Goal: Task Accomplishment & Management: Manage account settings

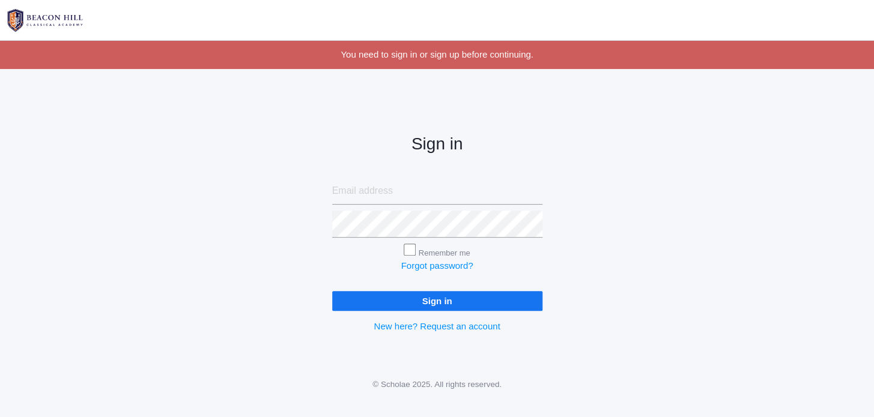
type input "[PERSON_NAME][EMAIL_ADDRESS][DOMAIN_NAME]"
click at [420, 304] on input "Sign in" at bounding box center [437, 301] width 210 height 20
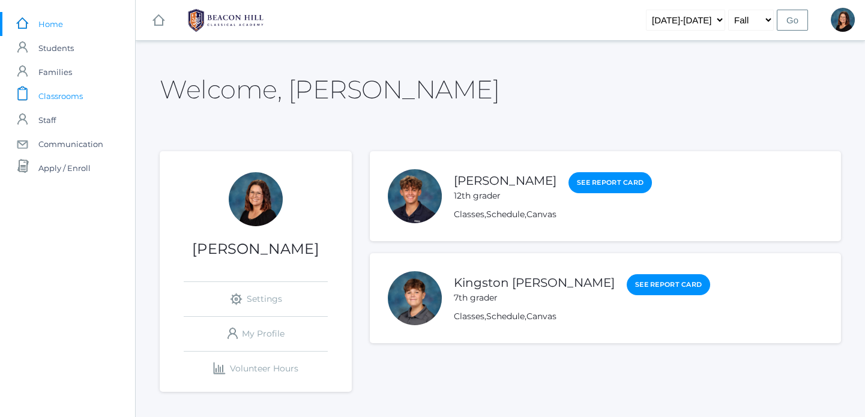
click at [84, 95] on link "icons/clipboard/plain Created with Sketch. Classrooms" at bounding box center [67, 96] width 135 height 24
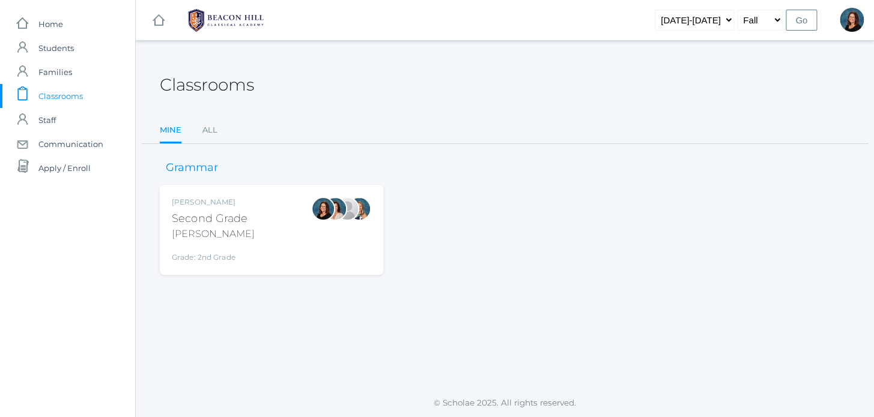
click at [266, 217] on div "Emily Balli Second Grade Balli Grade: 2nd Grade 02LA" at bounding box center [271, 230] width 199 height 66
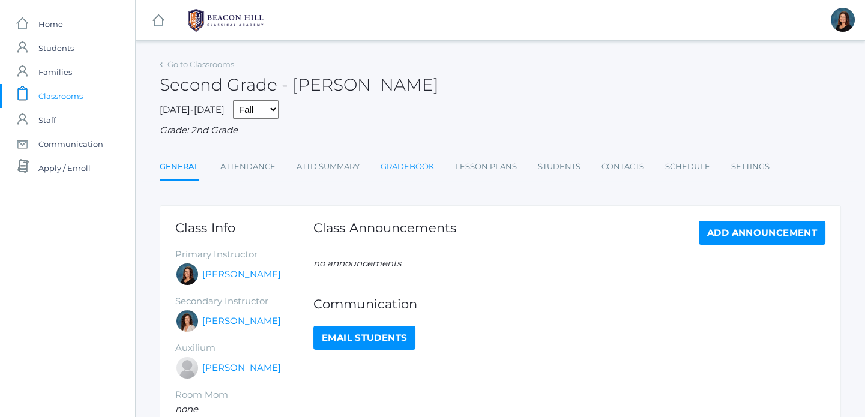
click at [426, 171] on link "Gradebook" at bounding box center [407, 167] width 53 height 24
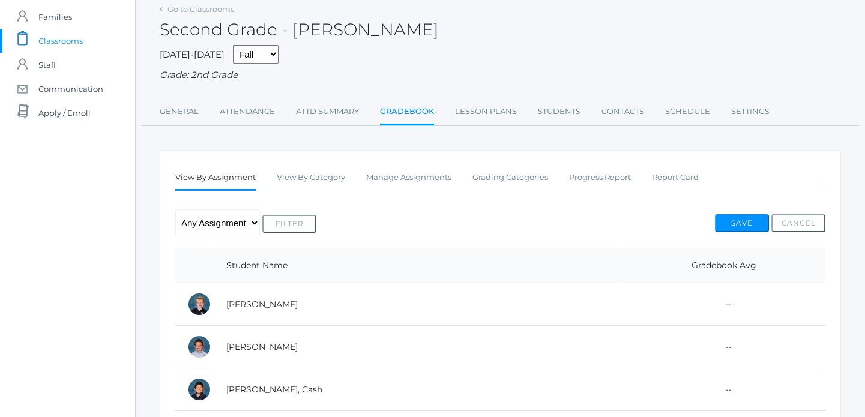
scroll to position [65, 0]
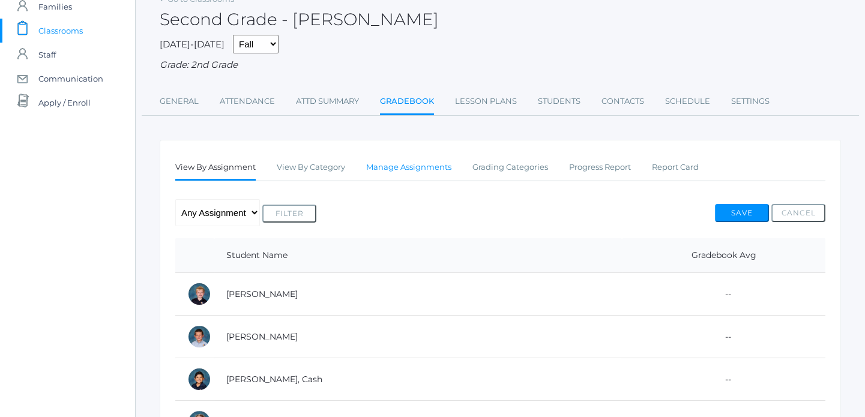
click at [416, 165] on link "Manage Assignments" at bounding box center [408, 168] width 85 height 24
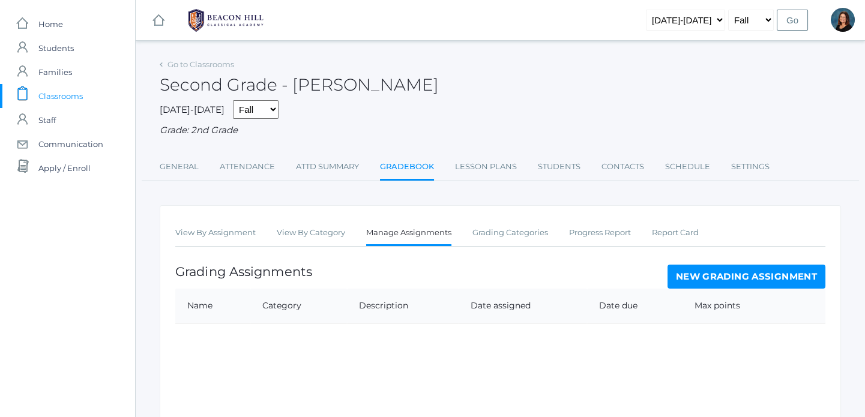
click at [689, 276] on link "New Grading Assignment" at bounding box center [747, 277] width 158 height 24
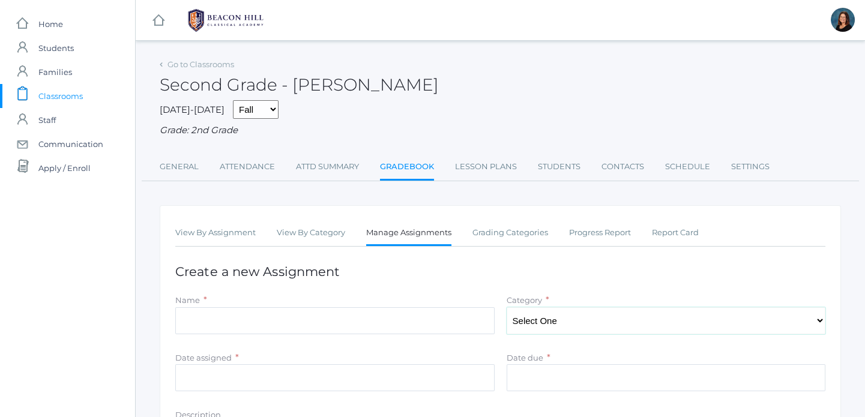
click at [611, 321] on select "Select One Reading Grammar Spelling and Phonics Composition Math" at bounding box center [667, 320] width 320 height 27
select select "1020"
click at [507, 308] on select "Select One Reading Grammar Spelling and Phonics Composition Math" at bounding box center [667, 320] width 320 height 27
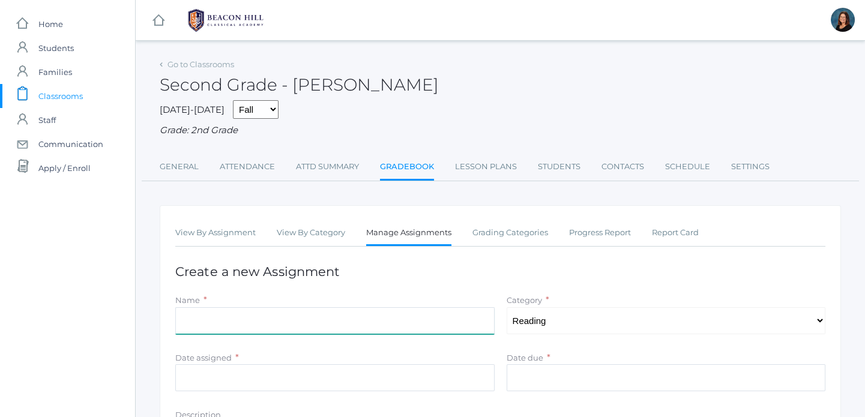
click at [366, 315] on input "Name" at bounding box center [335, 320] width 320 height 27
type input "Asessment A. Accuracy"
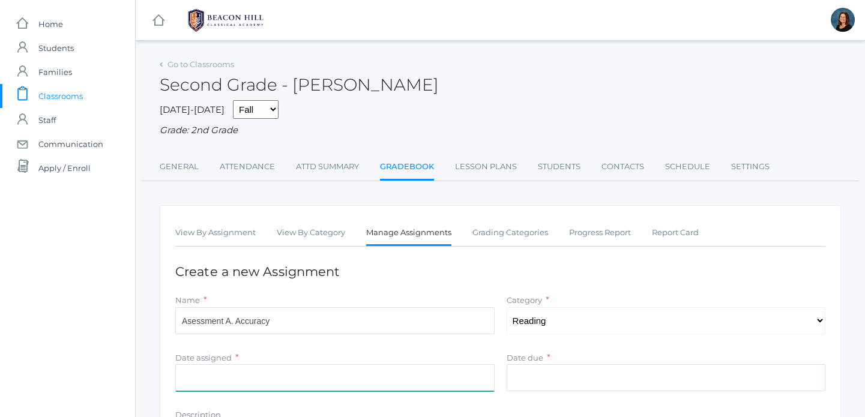
click at [337, 383] on input "Date assigned" at bounding box center [335, 378] width 320 height 27
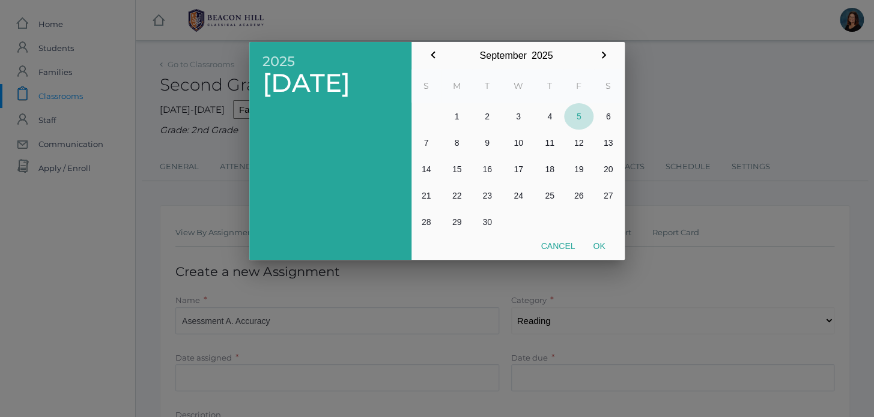
click at [586, 114] on button "5" at bounding box center [578, 116] width 29 height 26
click at [601, 245] on button "Ok" at bounding box center [599, 246] width 30 height 22
type input "[DATE]"
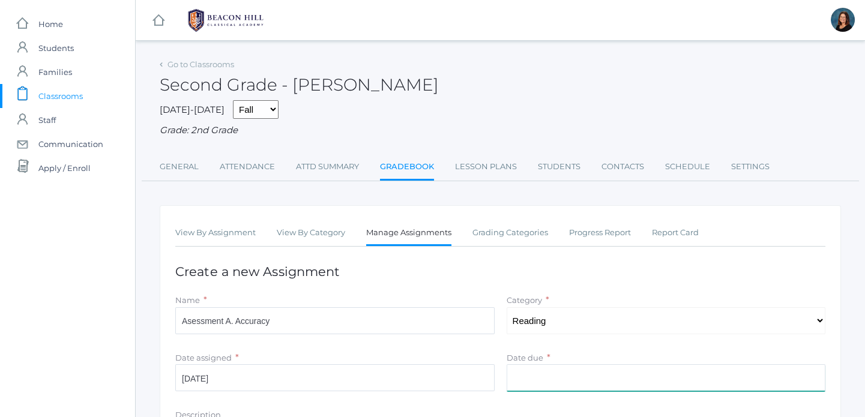
click at [534, 374] on input "Date due" at bounding box center [667, 378] width 320 height 27
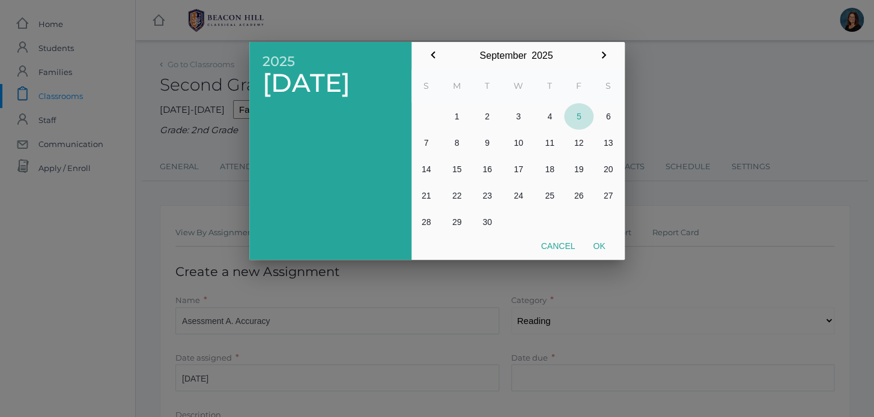
click at [575, 117] on button "5" at bounding box center [578, 116] width 29 height 26
click at [598, 240] on button "Ok" at bounding box center [599, 246] width 30 height 22
type input "[DATE]"
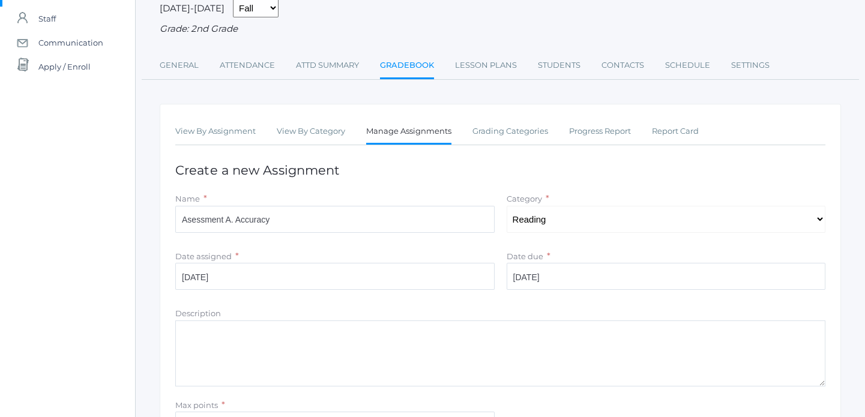
scroll to position [204, 0]
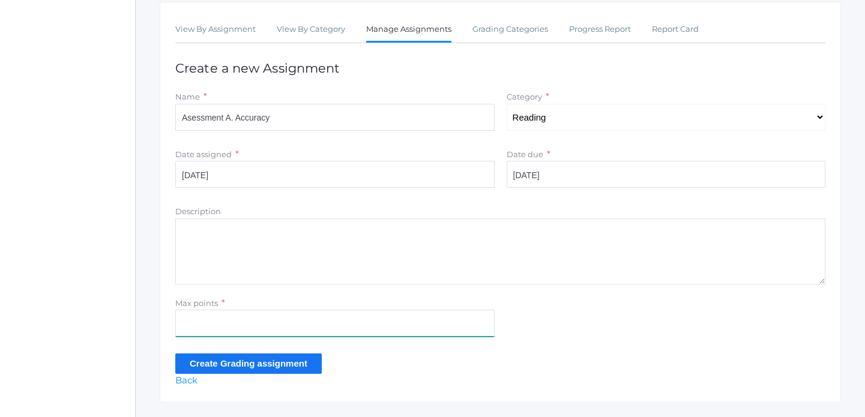
click at [420, 332] on input "Max points" at bounding box center [335, 323] width 320 height 27
type input "100"
click at [303, 357] on input "Create Grading assignment" at bounding box center [248, 364] width 147 height 20
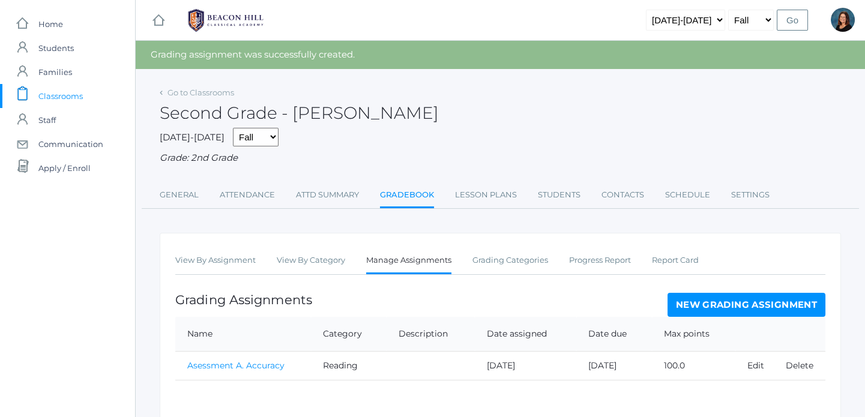
click at [240, 366] on link "Asessment A. Accuracy" at bounding box center [235, 365] width 97 height 11
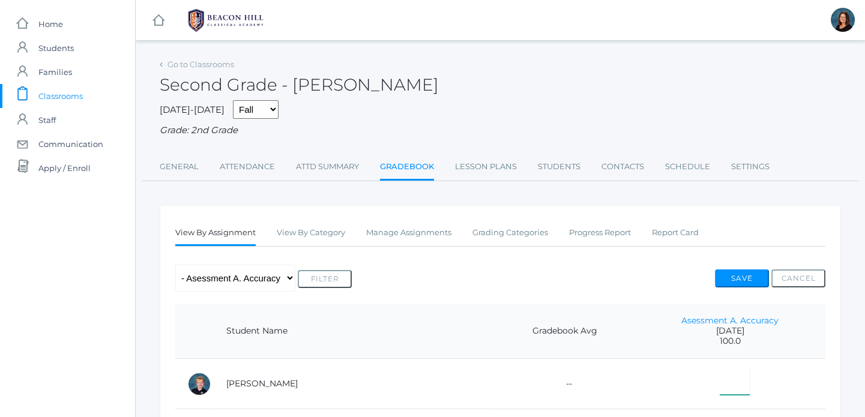
click at [720, 378] on input"] "text" at bounding box center [735, 381] width 30 height 27
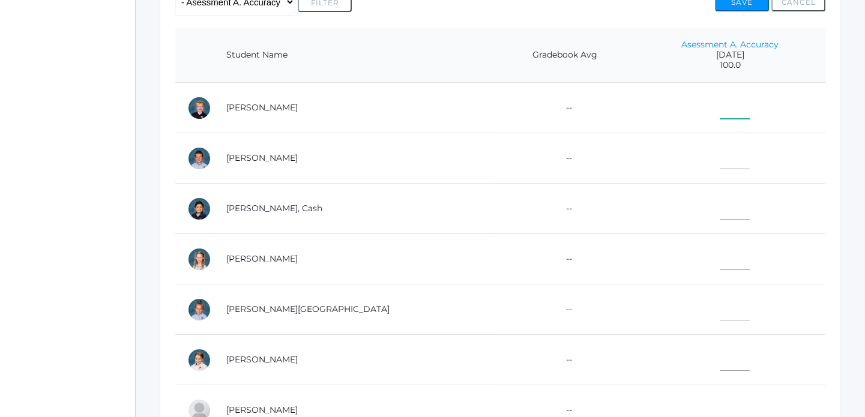
scroll to position [298, 0]
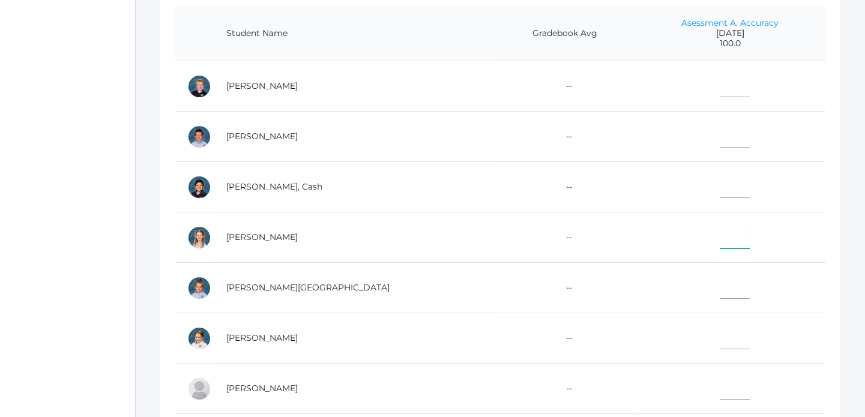
click at [720, 245] on input"] "text" at bounding box center [735, 235] width 30 height 27
type input"] "75"
click at [720, 339] on input"] "text" at bounding box center [735, 336] width 30 height 27
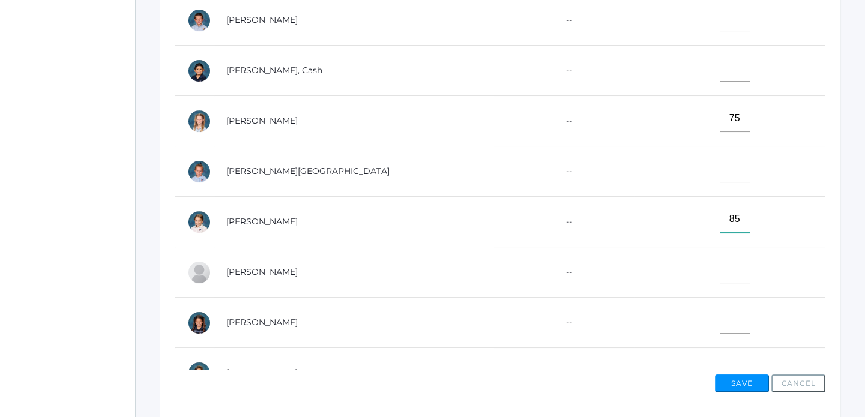
scroll to position [461, 0]
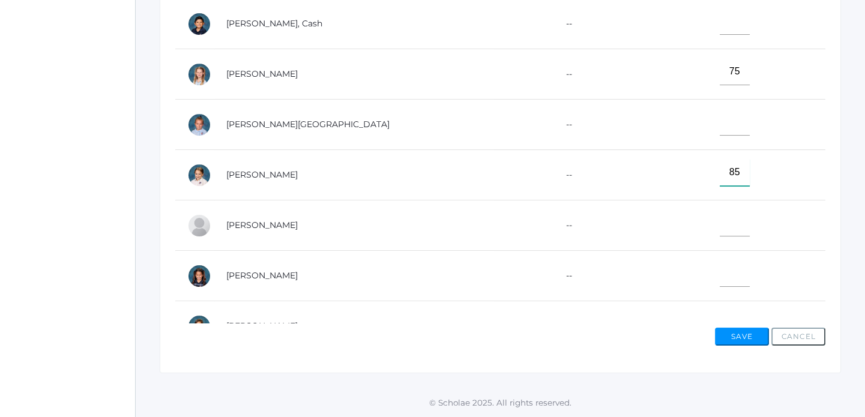
type input"] "85"
click at [720, 283] on input"] "text" at bounding box center [735, 273] width 30 height 27
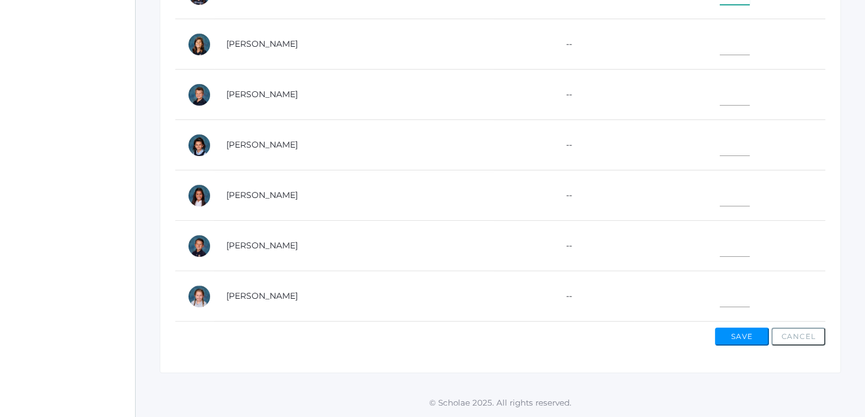
scroll to position [283, 0]
type input"] "99"
click at [720, 201] on input"] "text" at bounding box center [735, 191] width 30 height 27
type input"] "76"
click at [720, 234] on input"] "text" at bounding box center [735, 242] width 30 height 27
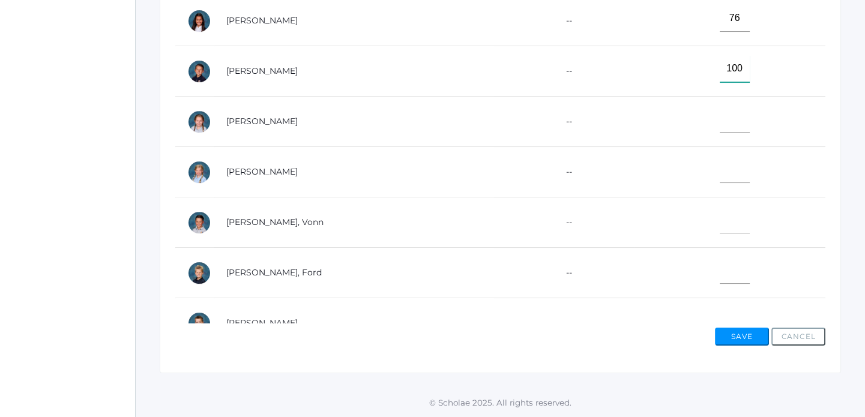
scroll to position [502, 0]
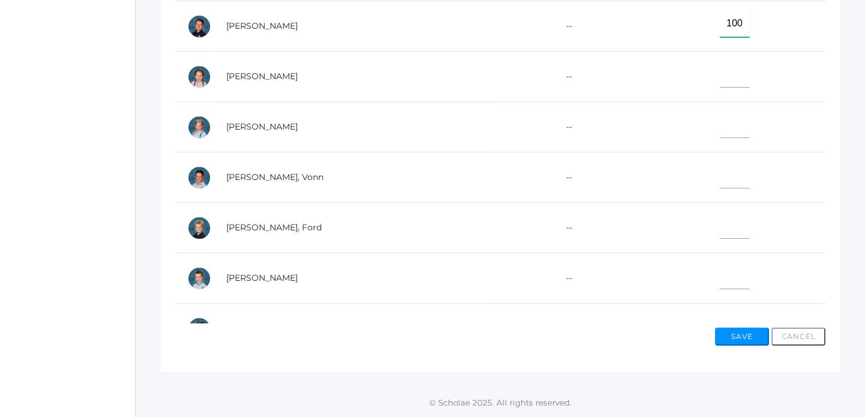
type input"] "100"
click at [720, 138] on input"] "text" at bounding box center [735, 124] width 30 height 27
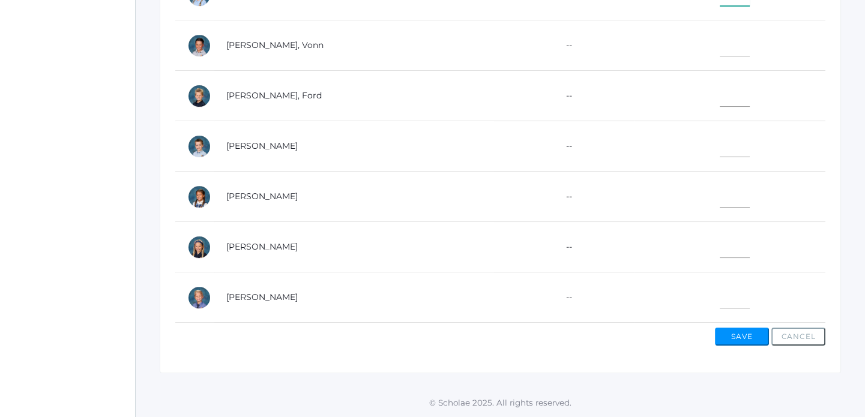
scroll to position [641, 0]
type input"] "92"
click at [720, 97] on input"] "text" at bounding box center [735, 93] width 30 height 27
click at [720, 86] on input"] "text" at bounding box center [735, 93] width 30 height 27
type input"] "98"
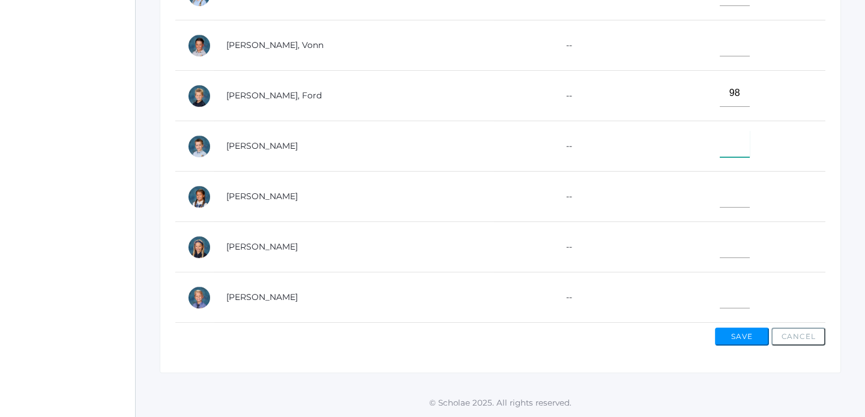
click at [720, 134] on input"] "text" at bounding box center [735, 143] width 30 height 27
type input"] "97"
click at [720, 192] on input"] "text" at bounding box center [735, 194] width 30 height 27
type input"] "100"
click at [720, 232] on input"] "text" at bounding box center [735, 244] width 30 height 27
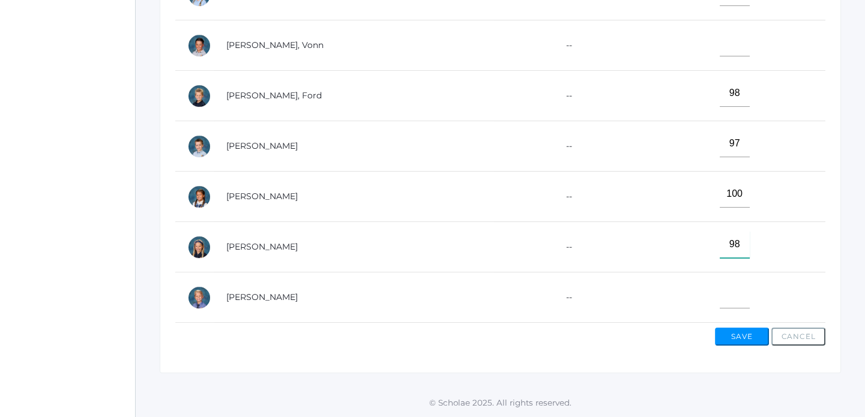
type input"] "98"
click at [739, 340] on button "Save" at bounding box center [742, 337] width 54 height 18
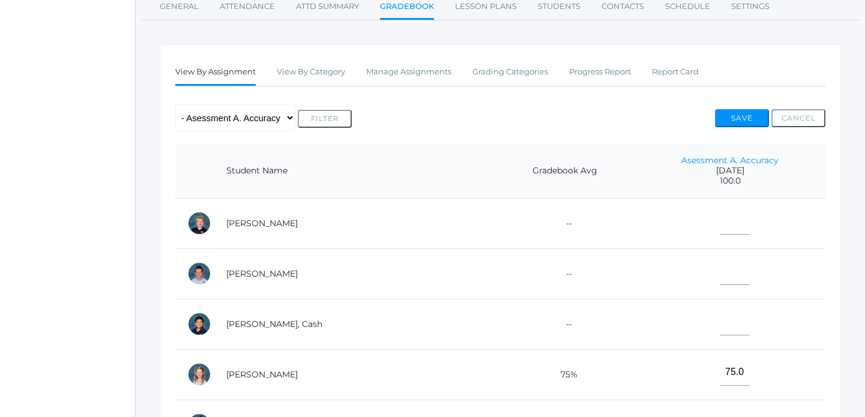
scroll to position [196, 0]
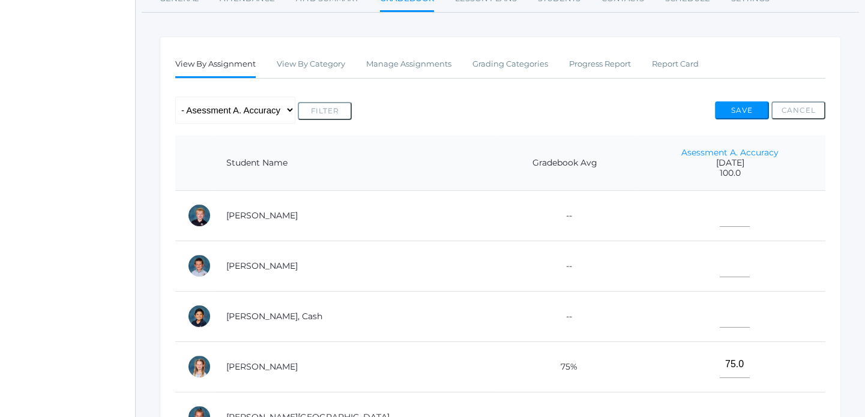
click at [803, 285] on td at bounding box center [730, 266] width 191 height 50
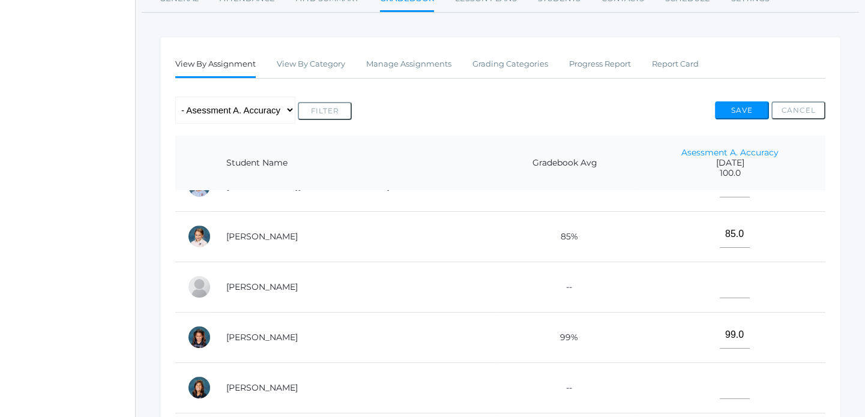
scroll to position [222, 0]
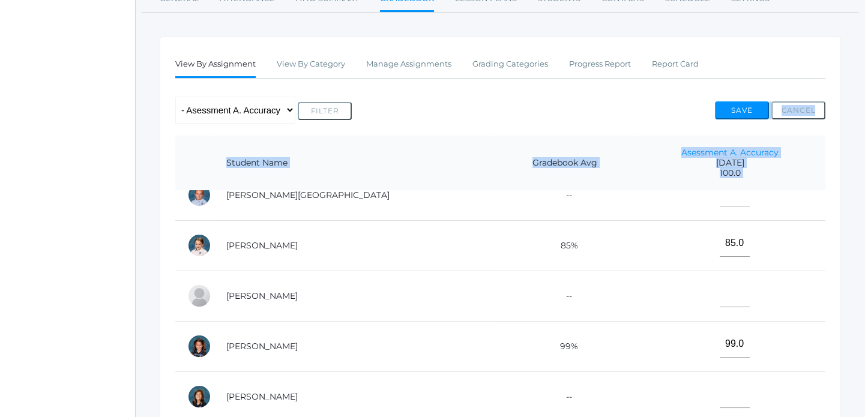
drag, startPoint x: 737, startPoint y: 127, endPoint x: 739, endPoint y: 121, distance: 6.8
click at [739, 121] on div "View By Assignment View By Category Manage Assignments Grading Categories Progr…" at bounding box center [501, 352] width 682 height 630
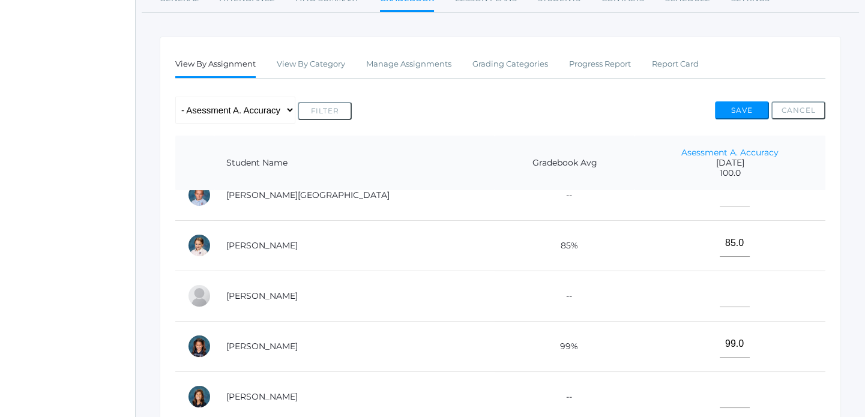
click at [691, 108] on div "Any Assignment Category: Reading - Asessment A. Accuracy Filter Save Cancel" at bounding box center [500, 110] width 650 height 27
click at [738, 115] on button "Save" at bounding box center [742, 110] width 54 height 18
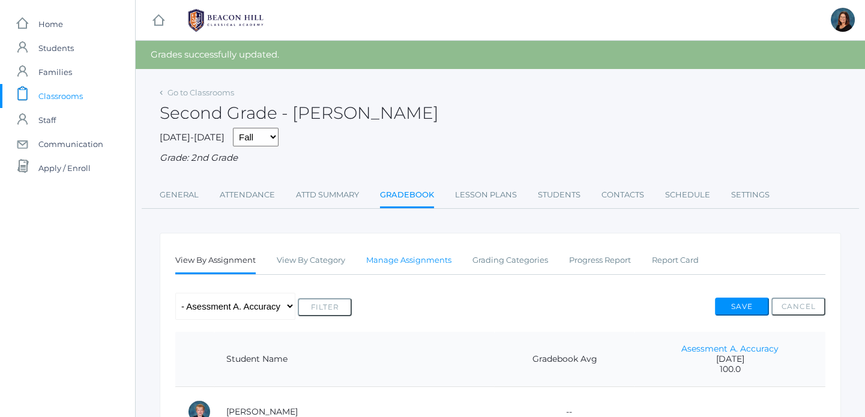
click at [384, 259] on link "Manage Assignments" at bounding box center [408, 261] width 85 height 24
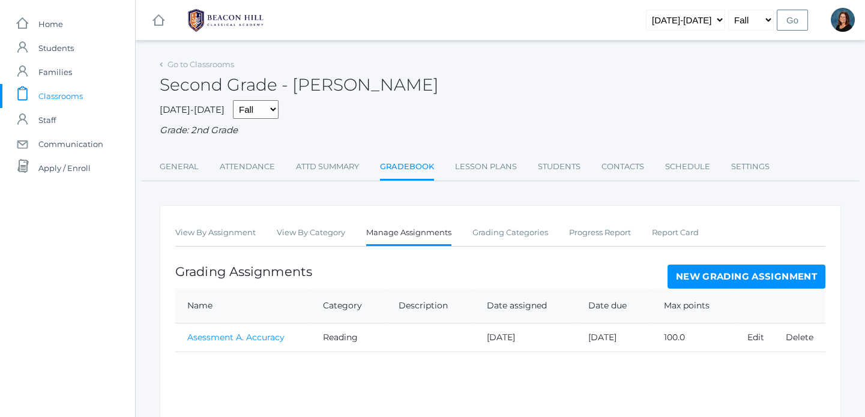
click at [713, 277] on link "New Grading Assignment" at bounding box center [747, 277] width 158 height 24
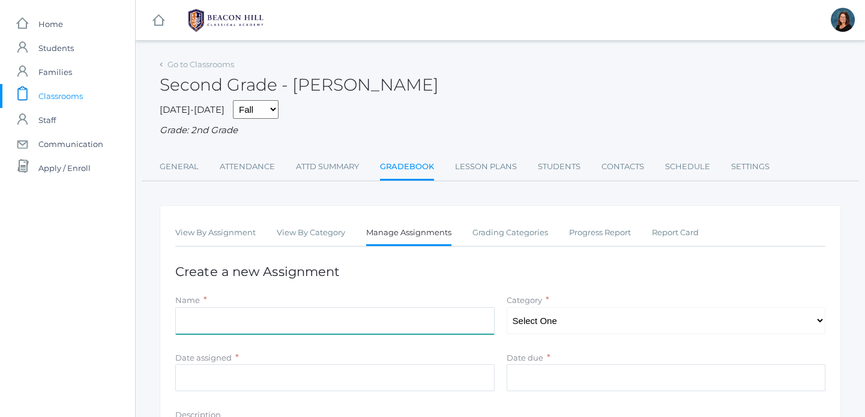
click at [475, 330] on input "Name" at bounding box center [335, 320] width 320 height 27
type input "Assesment A. Comprehension"
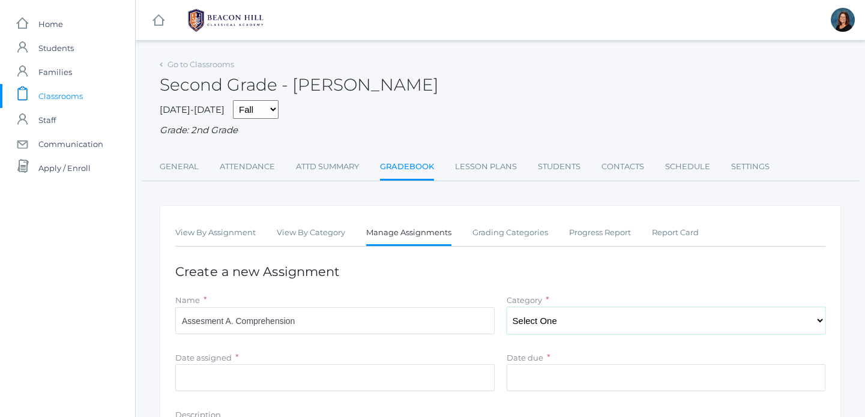
click at [548, 320] on select "Select One Reading Grammar Spelling and Phonics Composition Math" at bounding box center [667, 320] width 320 height 27
select select "1020"
click at [507, 308] on select "Select One Reading Grammar Spelling and Phonics Composition Math" at bounding box center [667, 320] width 320 height 27
click at [459, 378] on input "Date assigned" at bounding box center [335, 378] width 320 height 27
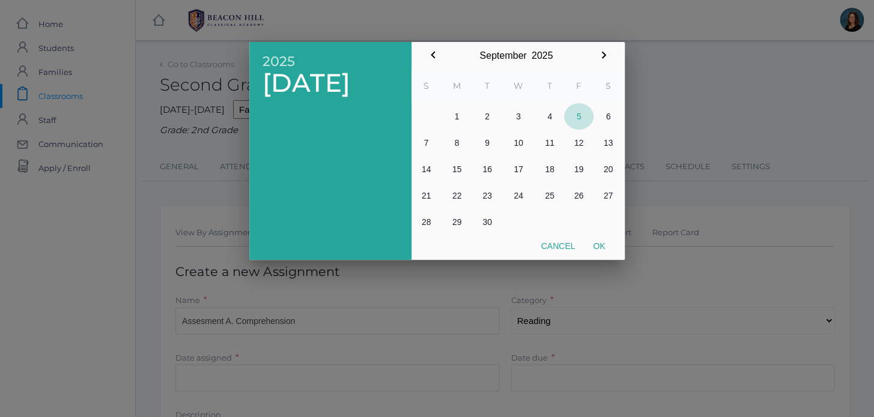
click at [578, 114] on button "5" at bounding box center [578, 116] width 29 height 26
click at [603, 246] on button "Ok" at bounding box center [599, 246] width 30 height 22
type input "[DATE]"
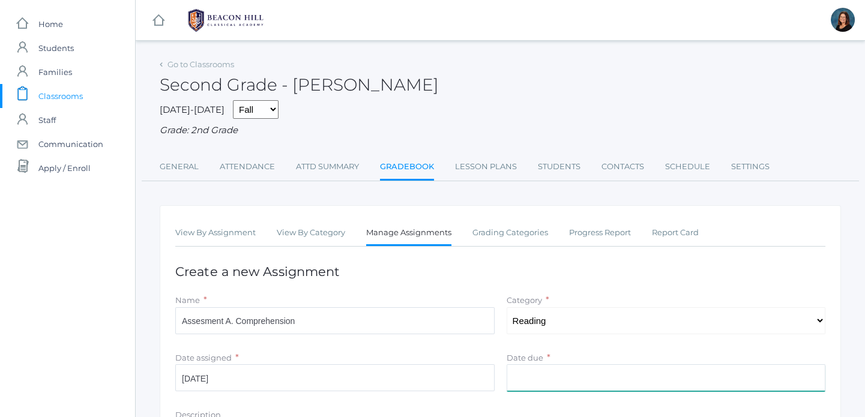
click at [558, 369] on input "Date due" at bounding box center [667, 378] width 320 height 27
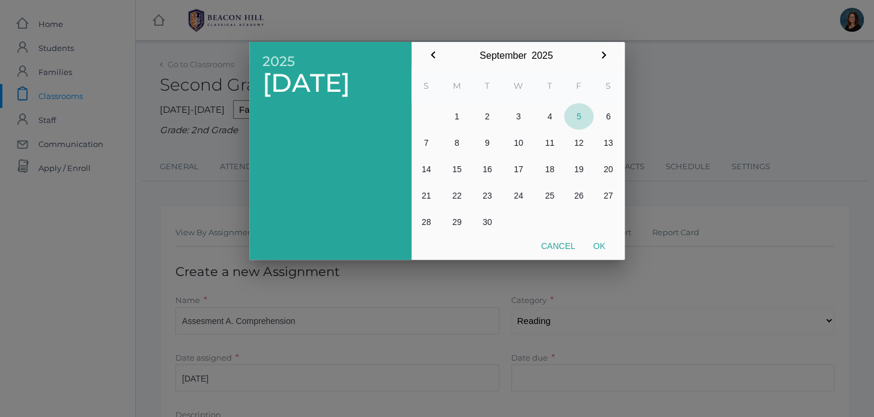
click at [577, 122] on button "5" at bounding box center [578, 116] width 29 height 26
click at [604, 244] on button "Ok" at bounding box center [599, 246] width 30 height 22
type input "[DATE]"
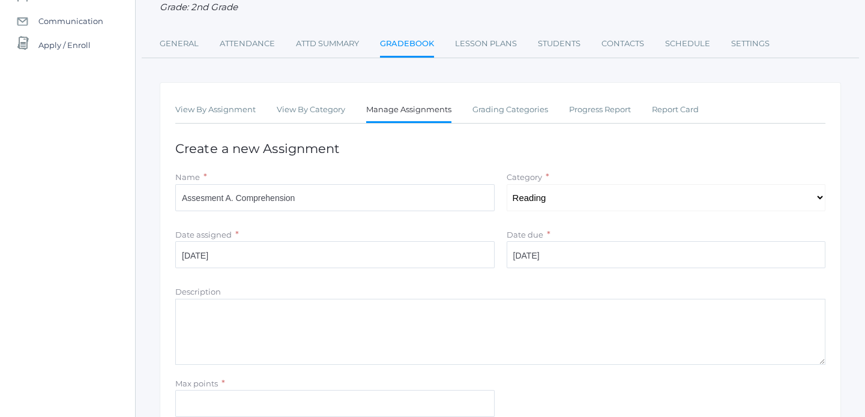
scroll to position [204, 0]
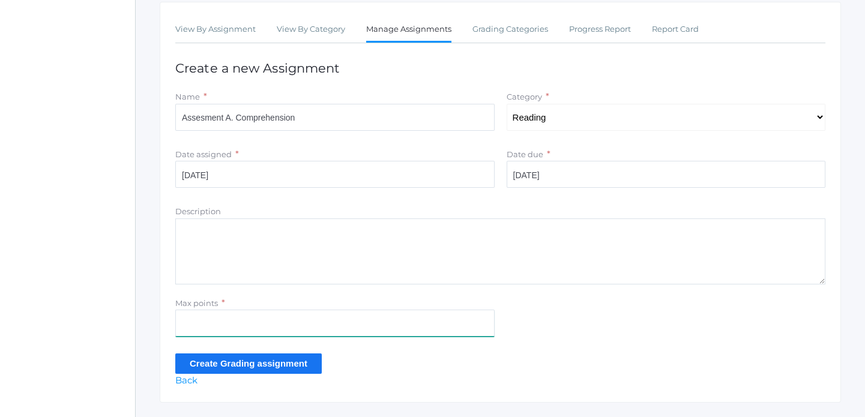
click at [462, 324] on input "Max points" at bounding box center [335, 323] width 320 height 27
type input "100"
click at [300, 363] on input "Create Grading assignment" at bounding box center [248, 364] width 147 height 20
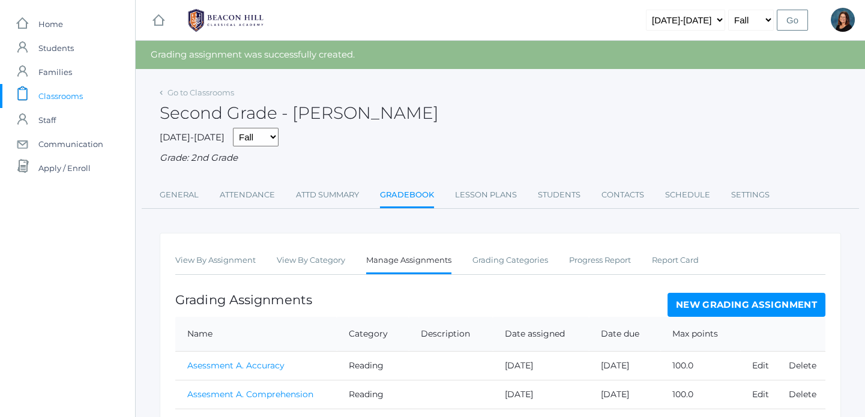
click at [306, 396] on link "Assesment A. Comprehension" at bounding box center [250, 394] width 126 height 11
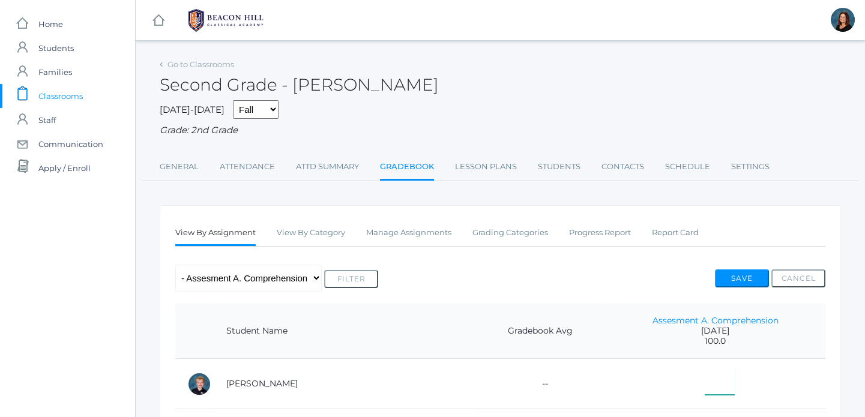
click at [705, 374] on input"] "text" at bounding box center [720, 381] width 30 height 27
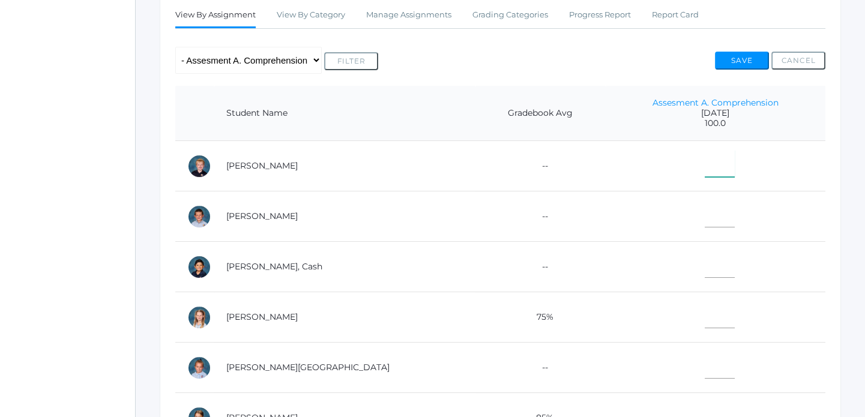
scroll to position [225, 0]
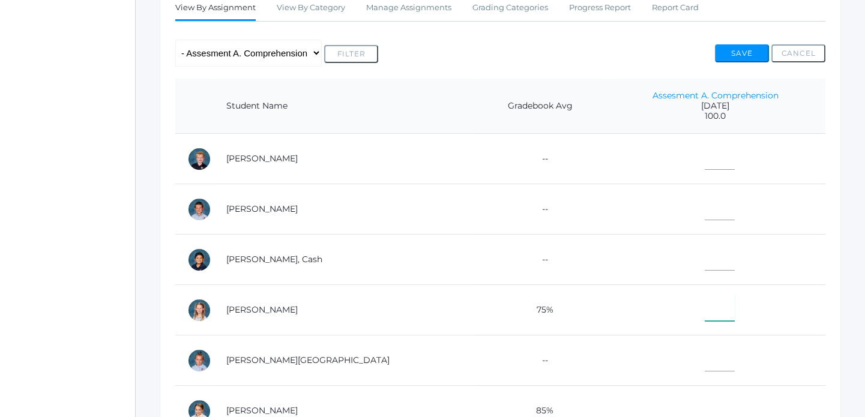
click at [705, 315] on input"] "text" at bounding box center [720, 307] width 30 height 27
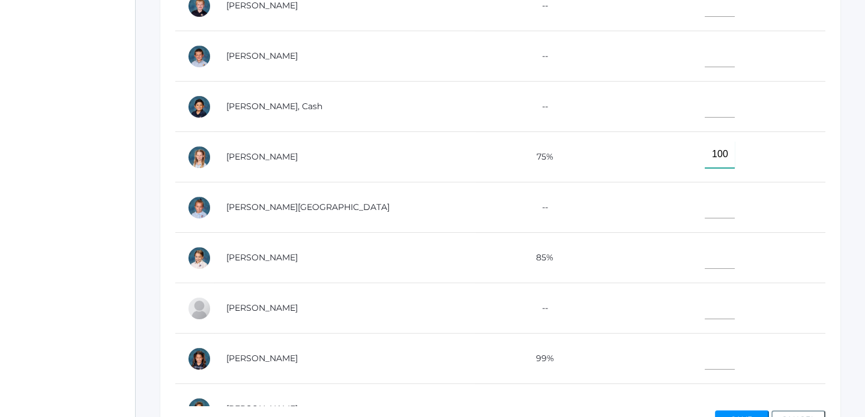
scroll to position [422, 0]
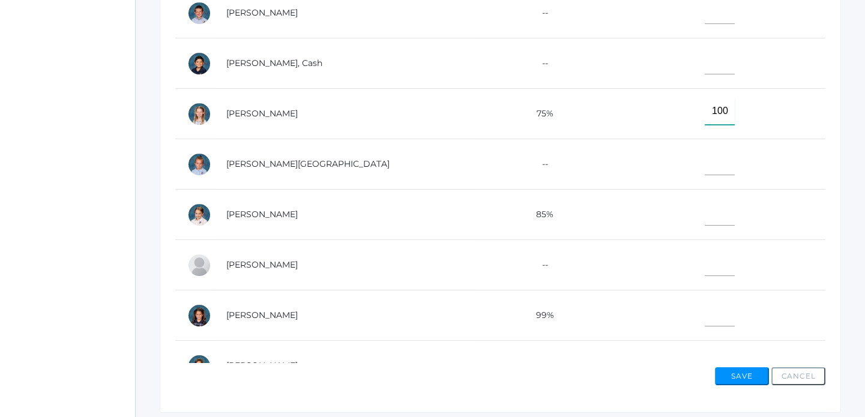
type input"] "100"
click at [705, 321] on input"] "text" at bounding box center [720, 313] width 30 height 27
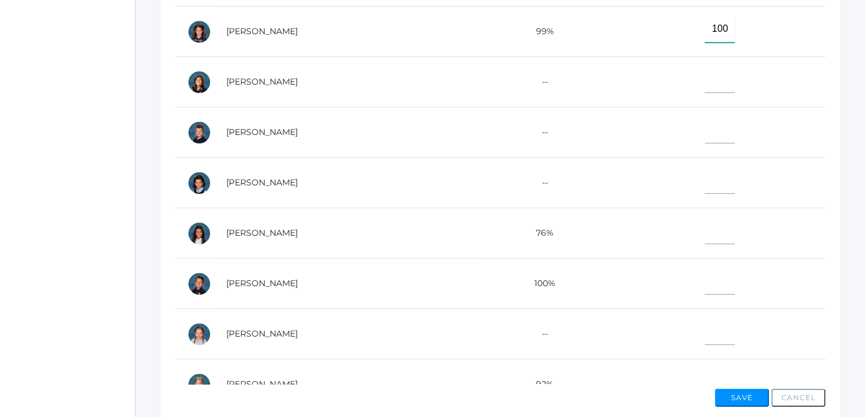
scroll to position [312, 0]
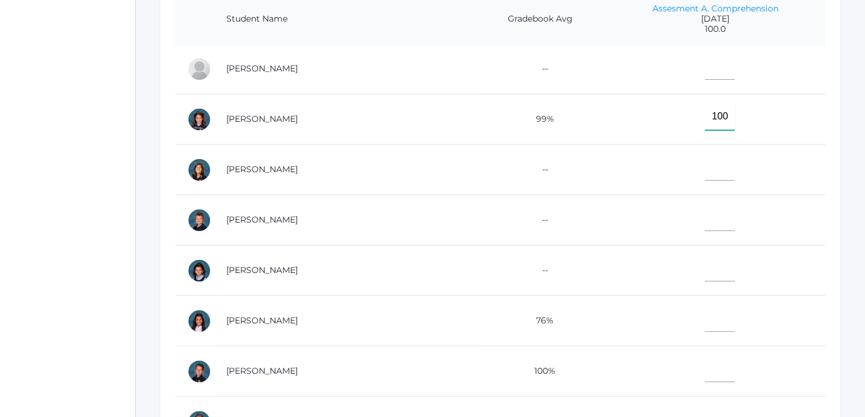
type input"] "100"
click at [705, 317] on input"] "text" at bounding box center [720, 318] width 30 height 27
type input"] "100"
click at [705, 376] on input"] "text" at bounding box center [720, 369] width 30 height 27
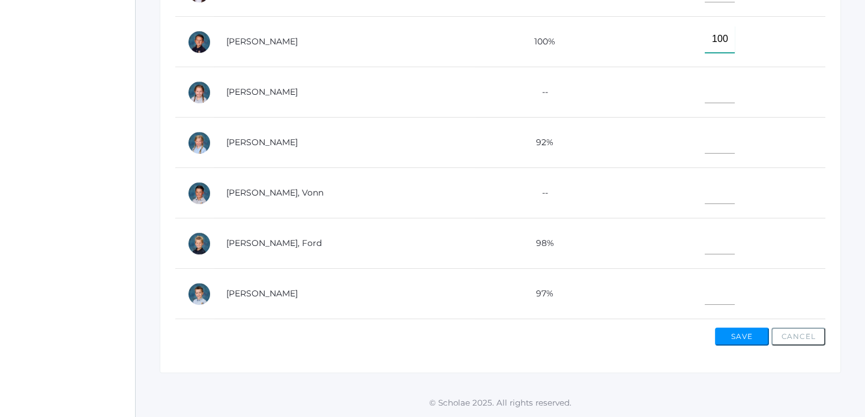
scroll to position [502, 0]
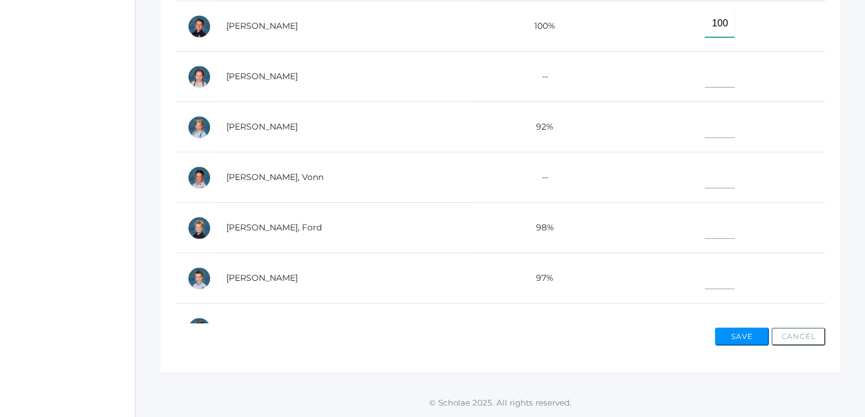
type input"] "100"
click at [705, 130] on input"] "text" at bounding box center [720, 124] width 30 height 27
type input"] "60"
click at [705, 228] on input"] "text" at bounding box center [720, 225] width 30 height 27
type input"] "100"
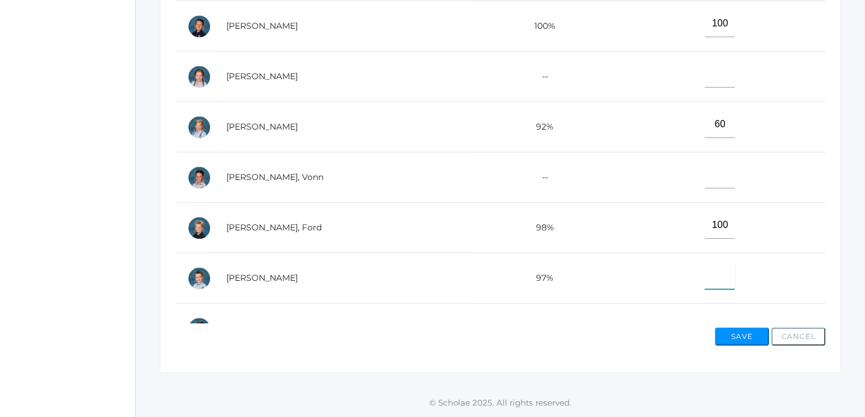
click at [705, 273] on input"] "text" at bounding box center [720, 275] width 30 height 27
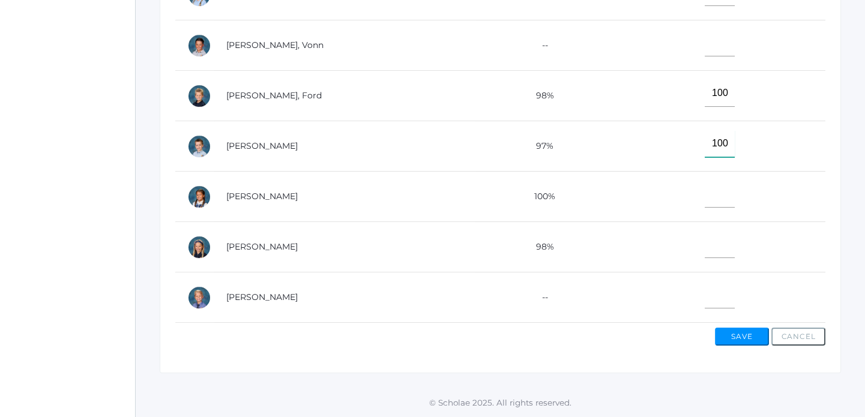
scroll to position [641, 0]
type input"] "100"
click at [705, 193] on input"] "text" at bounding box center [720, 194] width 30 height 27
type input"] "100"
click at [705, 240] on input"] "text" at bounding box center [720, 244] width 30 height 27
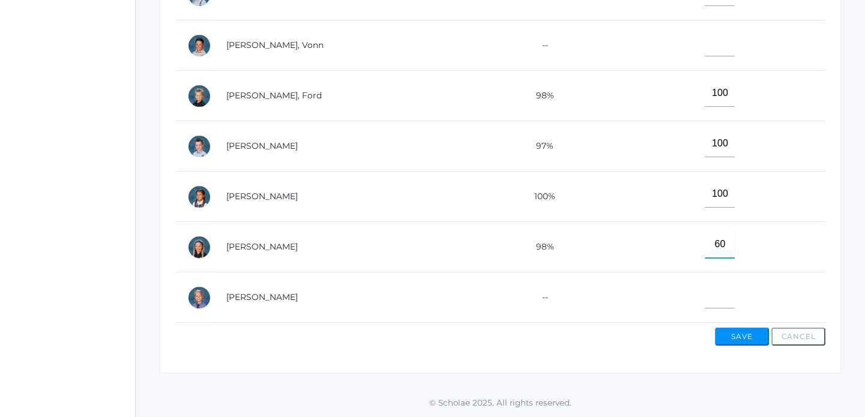
type input"] "60"
click at [746, 338] on button "Save" at bounding box center [742, 337] width 54 height 18
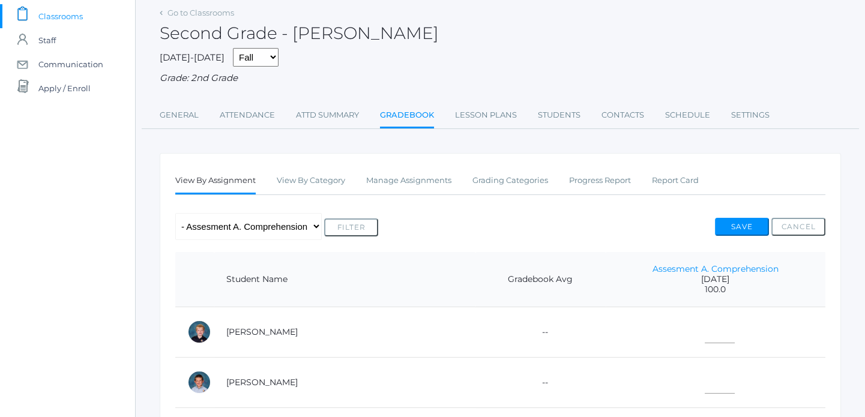
scroll to position [102, 0]
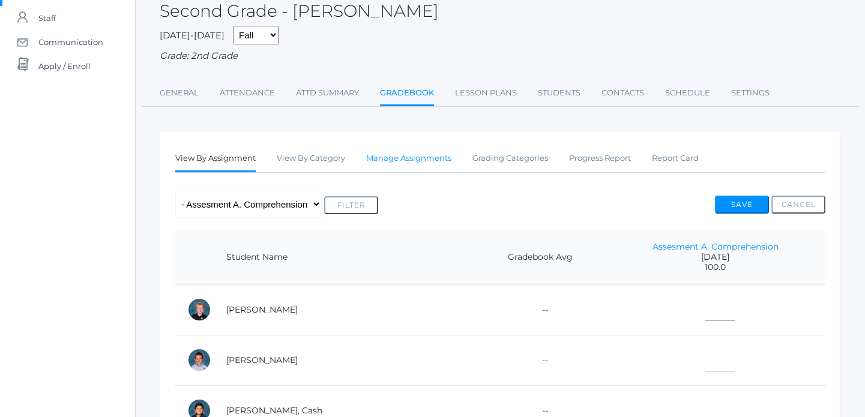
click at [434, 156] on link "Manage Assignments" at bounding box center [408, 159] width 85 height 24
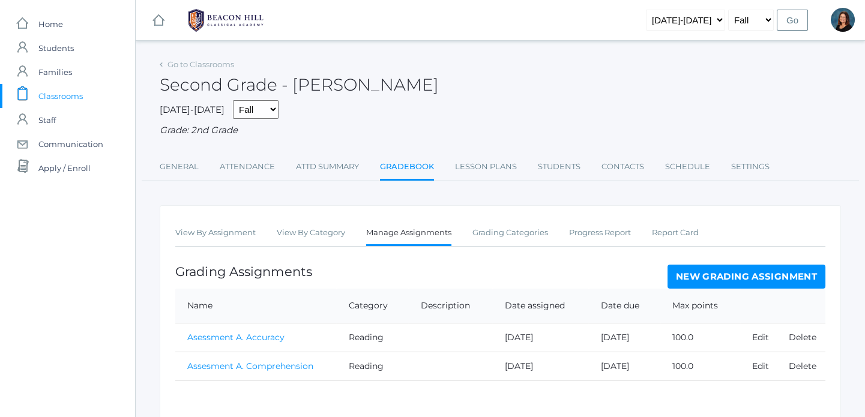
click at [712, 277] on link "New Grading Assignment" at bounding box center [747, 277] width 158 height 24
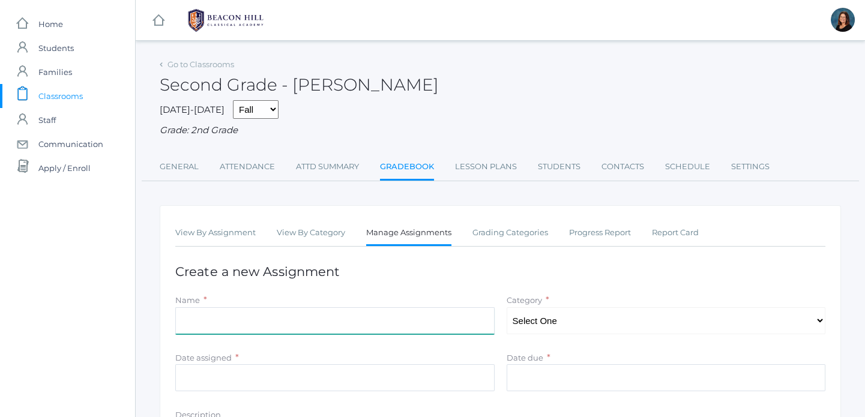
click at [473, 309] on input "Name" at bounding box center [335, 320] width 320 height 27
type input "A"
type input "a"
click at [206, 324] on input "Assesment A. Fluency" at bounding box center [335, 320] width 320 height 27
click at [342, 315] on input "Assesment A. Fluency" at bounding box center [335, 320] width 320 height 27
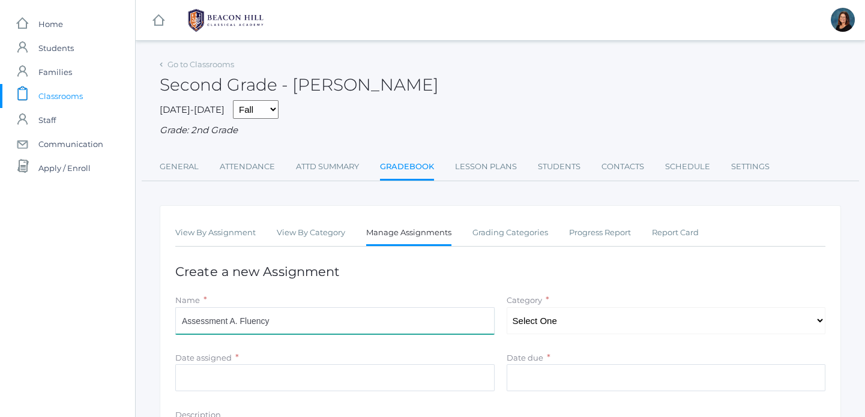
type input "Assessment A. Fluency"
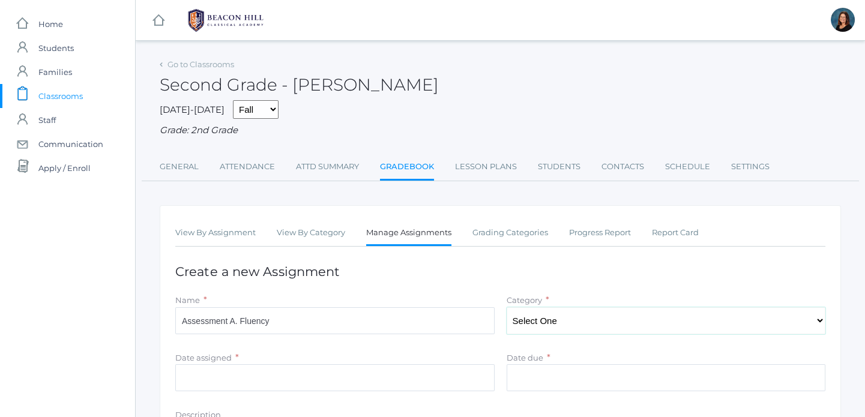
click at [547, 318] on select "Select One Reading Grammar Spelling and Phonics Composition Math" at bounding box center [667, 320] width 320 height 27
select select "1020"
click at [507, 308] on select "Select One Reading Grammar Spelling and Phonics Composition Math" at bounding box center [667, 320] width 320 height 27
click at [637, 374] on input "Date due" at bounding box center [667, 378] width 320 height 27
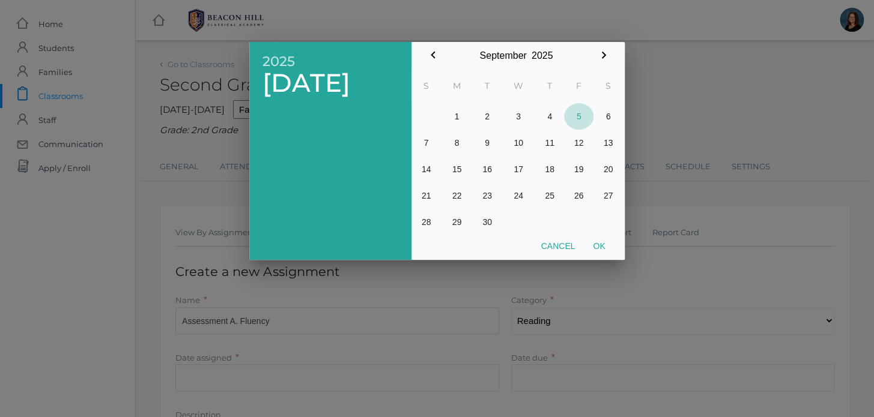
click at [571, 117] on button "5" at bounding box center [578, 116] width 29 height 26
click at [596, 236] on button "Ok" at bounding box center [599, 246] width 30 height 22
type input "2025-09-05"
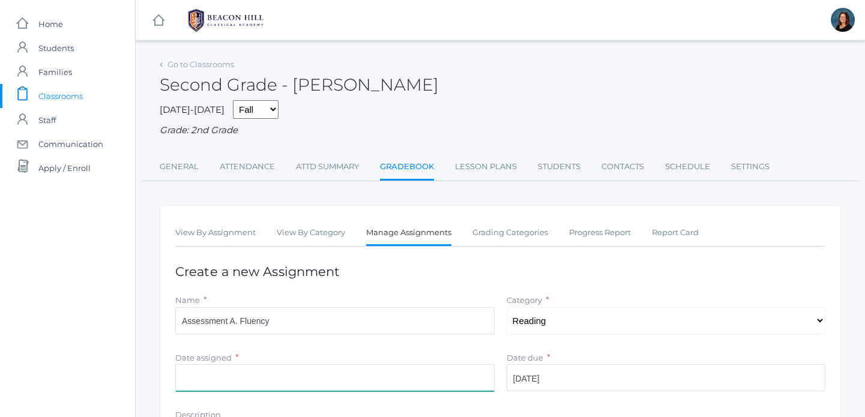
click at [375, 379] on input "Date assigned" at bounding box center [335, 378] width 320 height 27
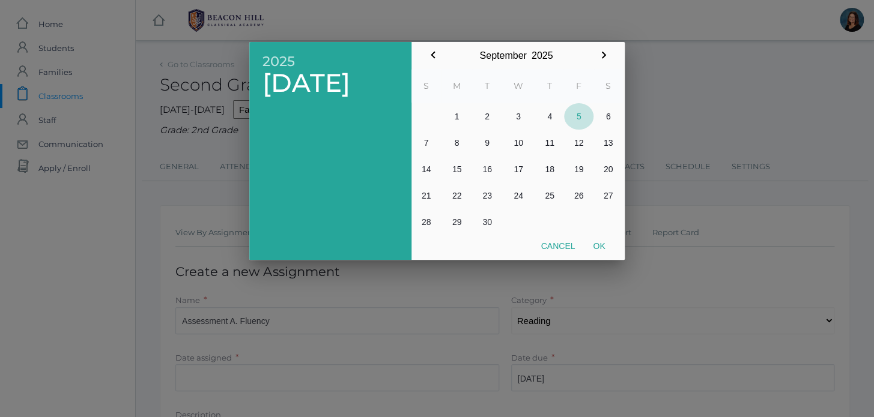
click at [577, 117] on button "5" at bounding box center [578, 116] width 29 height 26
click at [595, 246] on button "Ok" at bounding box center [599, 246] width 30 height 22
type input "2025-09-05"
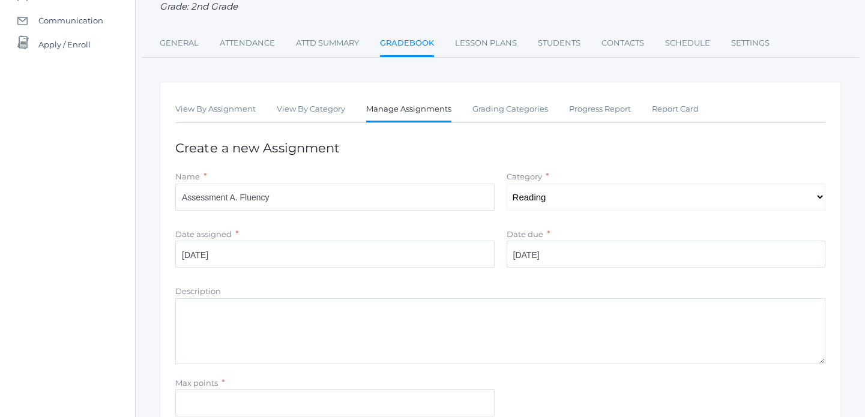
scroll to position [174, 0]
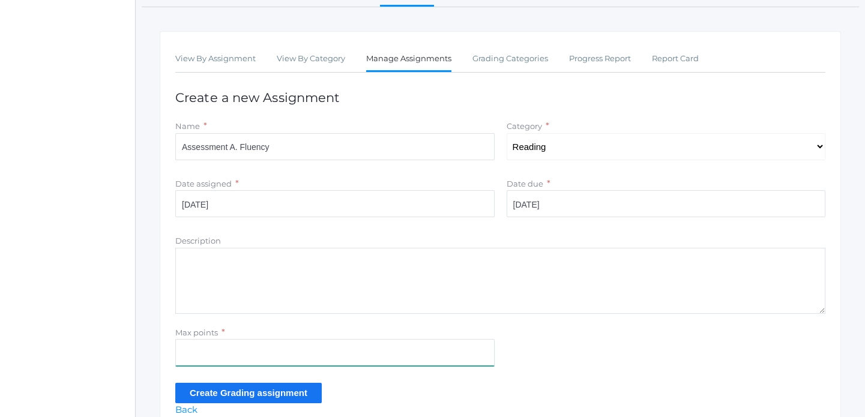
click at [393, 356] on input "Max points" at bounding box center [335, 352] width 320 height 27
type input "100"
click at [294, 390] on input "Create Grading assignment" at bounding box center [248, 393] width 147 height 20
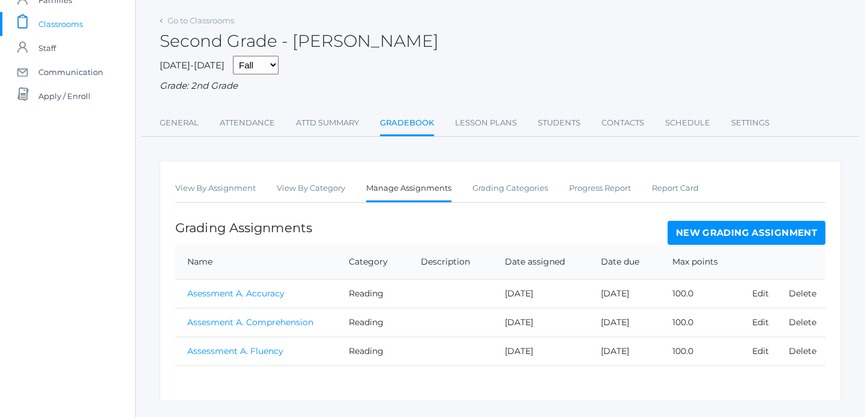
scroll to position [100, 0]
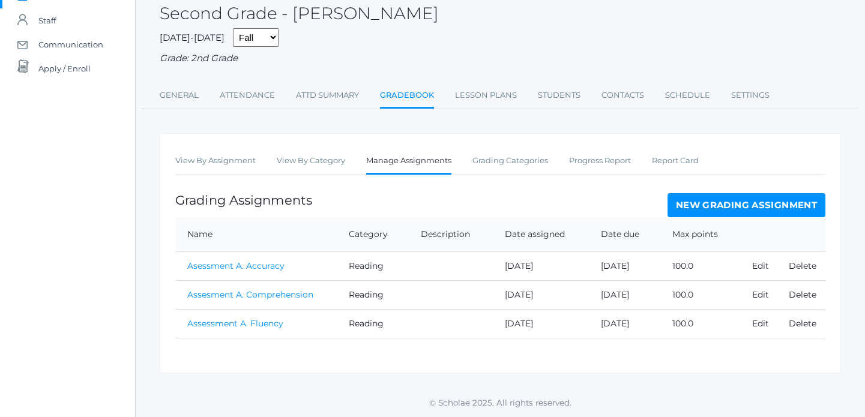
click at [222, 324] on link "Assessment A. Fluency" at bounding box center [235, 323] width 96 height 11
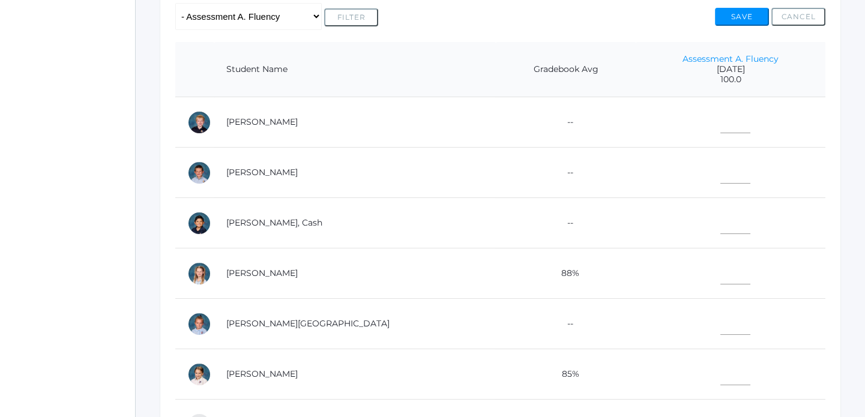
scroll to position [283, 0]
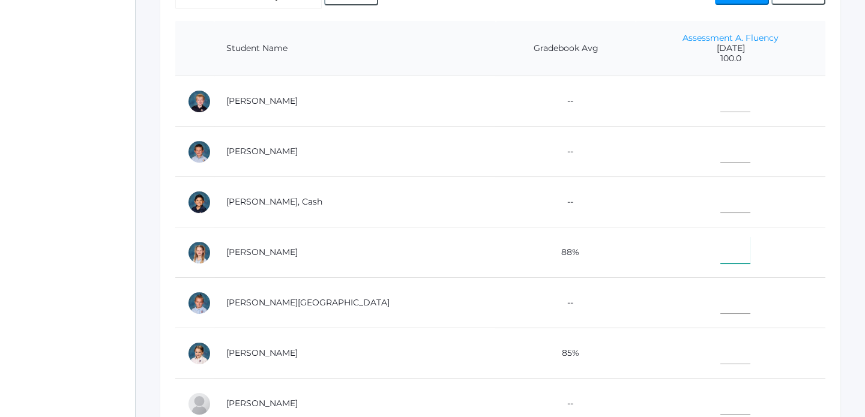
click at [721, 246] on input"] "text" at bounding box center [736, 250] width 30 height 27
type input"] "12"
click at [721, 351] on input"] "text" at bounding box center [736, 351] width 30 height 27
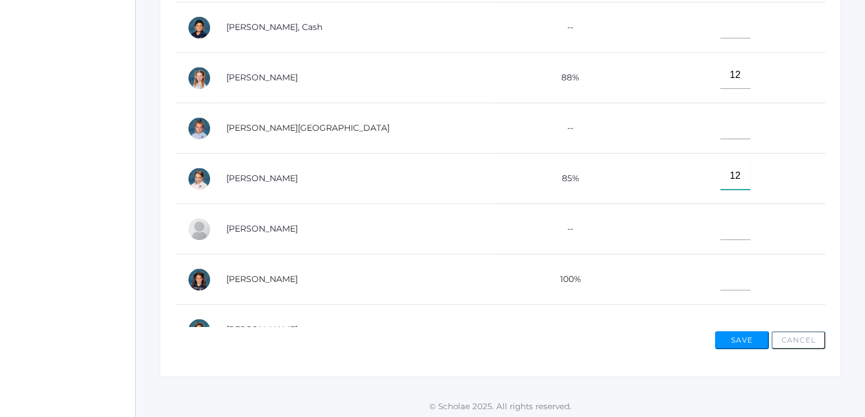
scroll to position [461, 0]
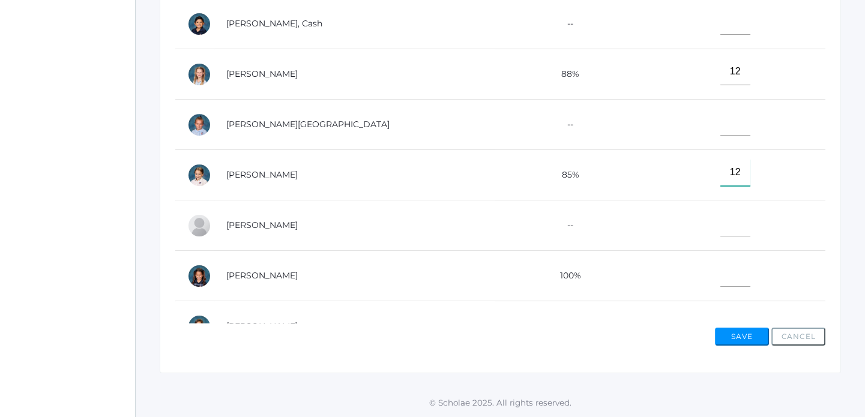
type input"] "12"
click at [721, 280] on input"] "text" at bounding box center [736, 273] width 30 height 27
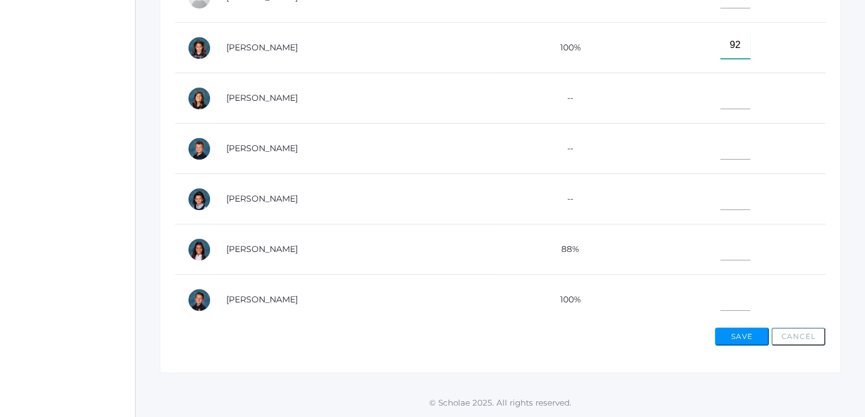
scroll to position [262, 0]
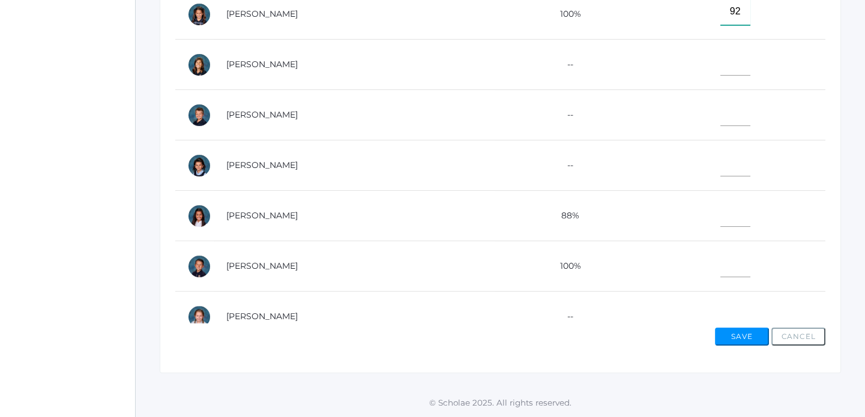
type input"] "92"
click at [721, 70] on input"] "text" at bounding box center [736, 62] width 30 height 27
click at [721, 220] on input"] "text" at bounding box center [736, 213] width 30 height 27
type input"] "10"
type input"] "100"
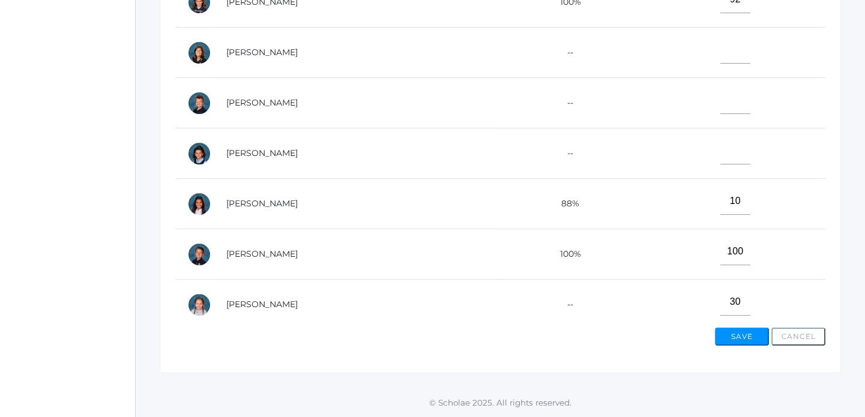
scroll to position [549, 0]
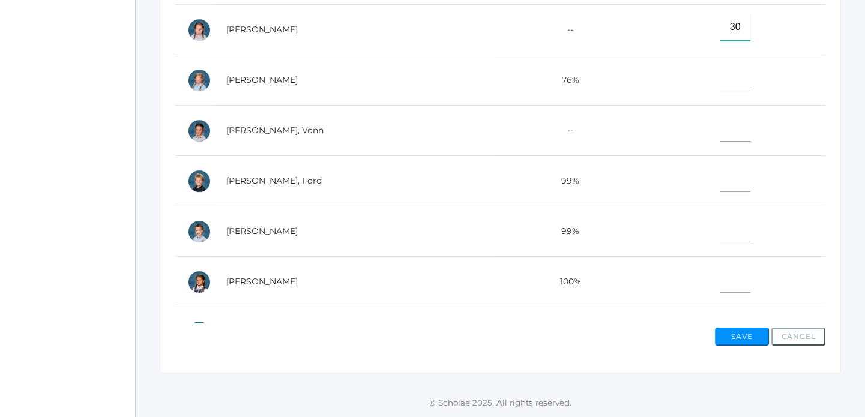
click at [721, 24] on input"] "30" at bounding box center [736, 27] width 30 height 27
type input"] "3"
click at [721, 183] on input"] "text" at bounding box center [736, 178] width 30 height 27
type input"] "95"
click at [721, 224] on input"] "text" at bounding box center [736, 229] width 30 height 27
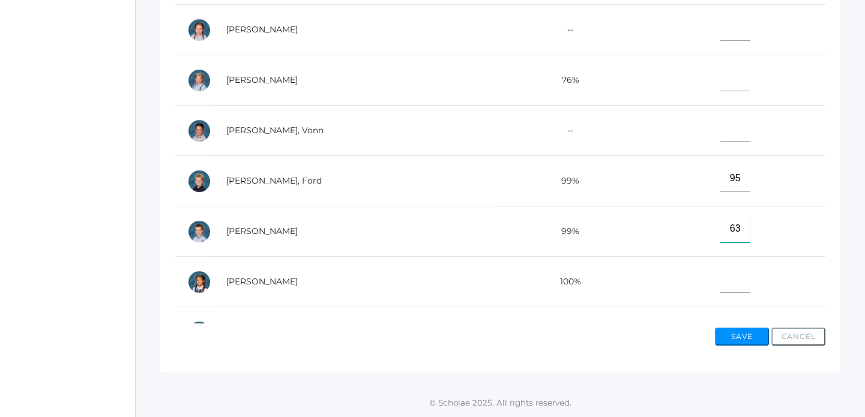
type input"] "63"
click at [721, 274] on input"] "text" at bounding box center [736, 279] width 30 height 27
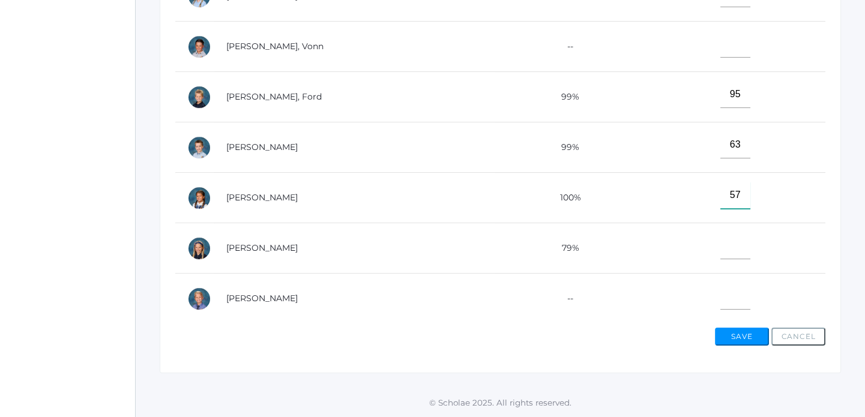
scroll to position [641, 0]
type input"] "57"
click at [721, 247] on input"] "text" at bounding box center [736, 244] width 30 height 27
type input"] "73"
click at [753, 331] on button "Save" at bounding box center [742, 337] width 54 height 18
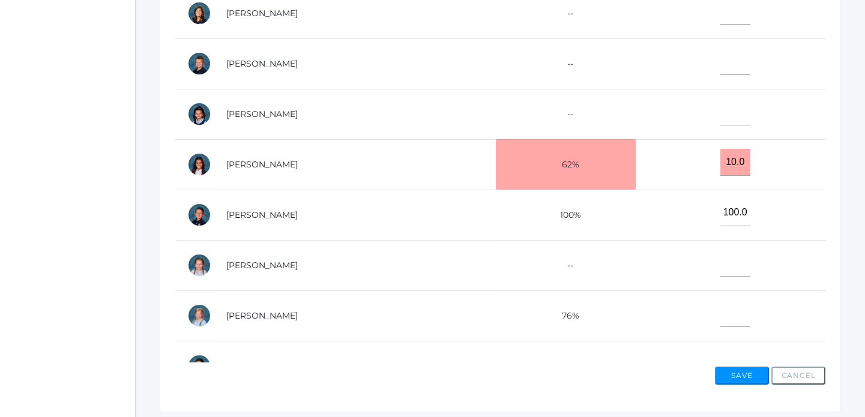
scroll to position [465, 0]
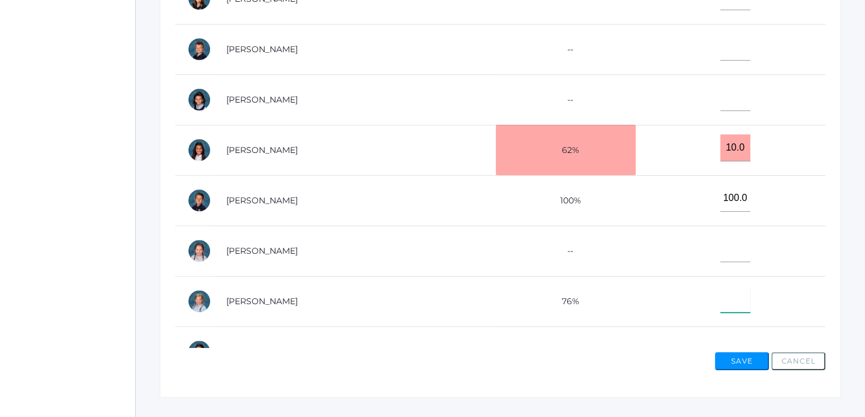
click at [721, 311] on input"] "text" at bounding box center [736, 299] width 30 height 27
type input"] "30"
click at [740, 354] on button "Save" at bounding box center [742, 362] width 54 height 18
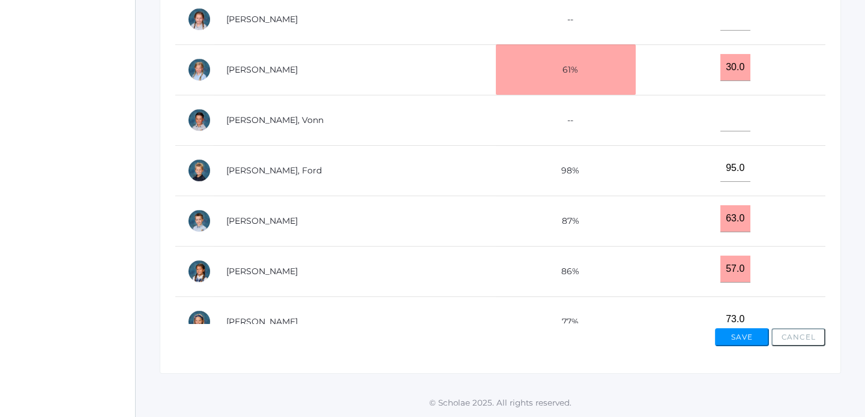
scroll to position [568, 0]
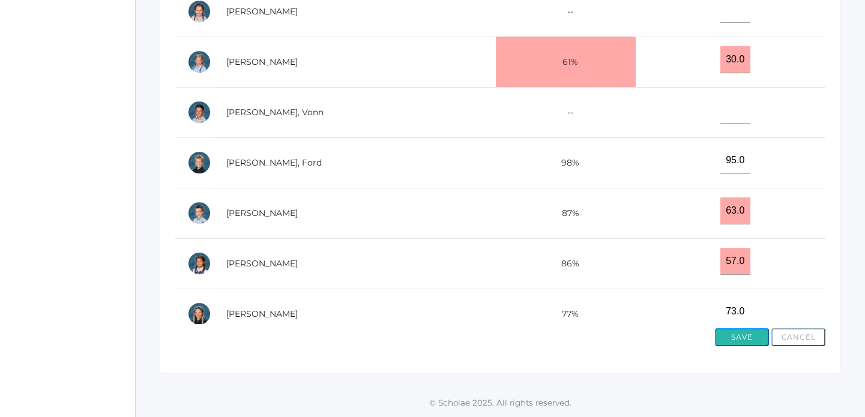
click at [750, 338] on button "Save" at bounding box center [742, 338] width 54 height 18
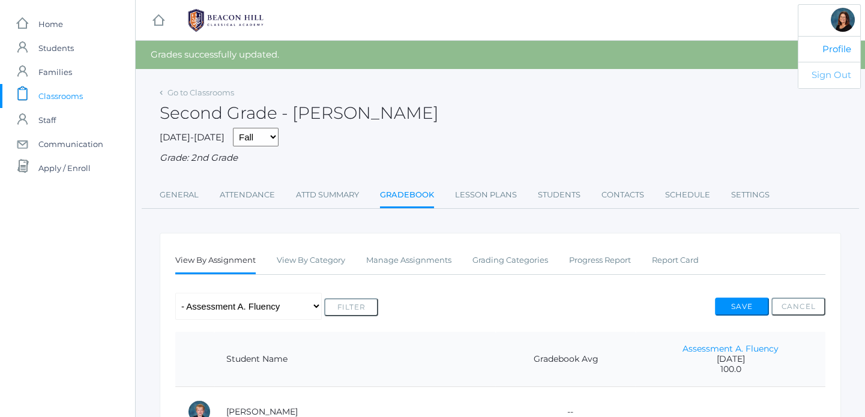
click at [837, 76] on link "Sign Out" at bounding box center [830, 75] width 62 height 26
